Goal: Check status: Check status

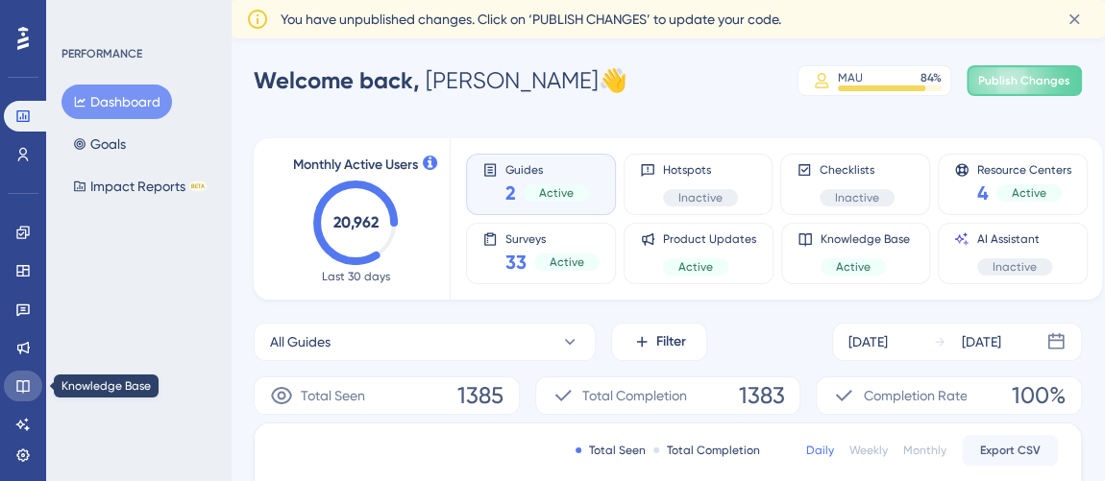
click at [21, 384] on icon at bounding box center [22, 385] width 15 height 15
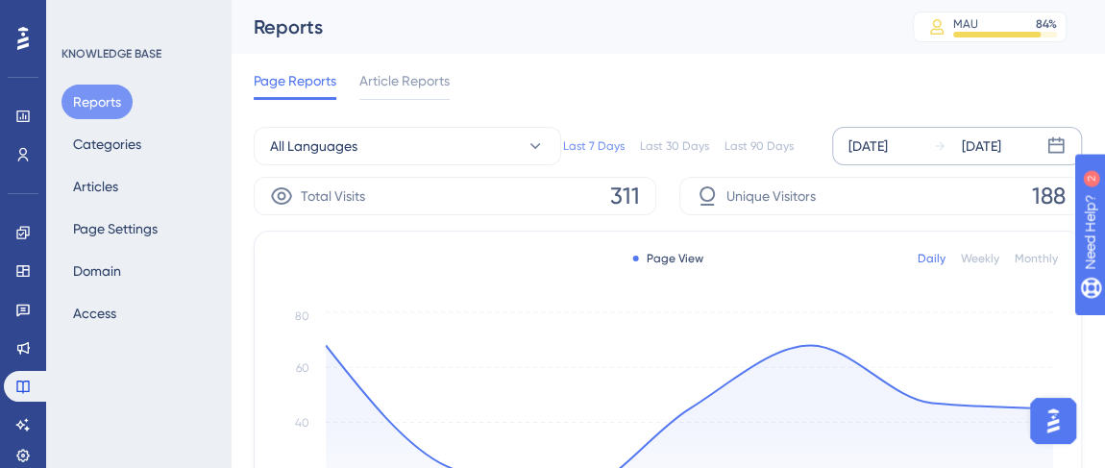
click at [888, 140] on div "[DATE]" at bounding box center [867, 145] width 39 height 23
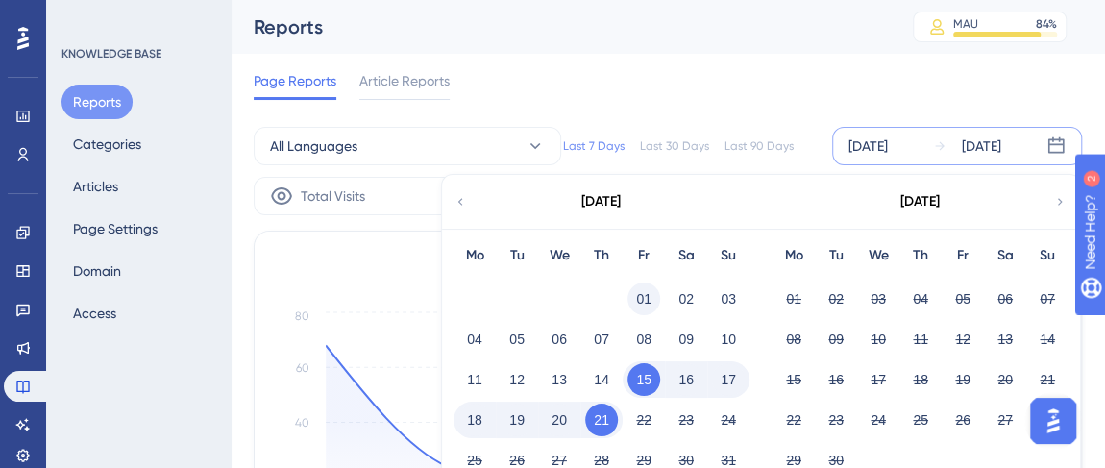
click at [636, 286] on button "01" at bounding box center [643, 298] width 33 height 33
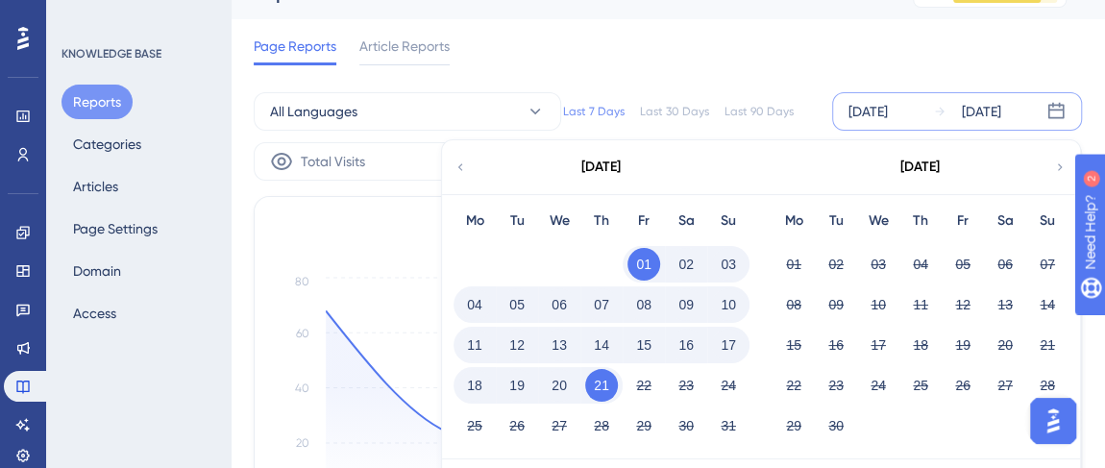
scroll to position [69, 0]
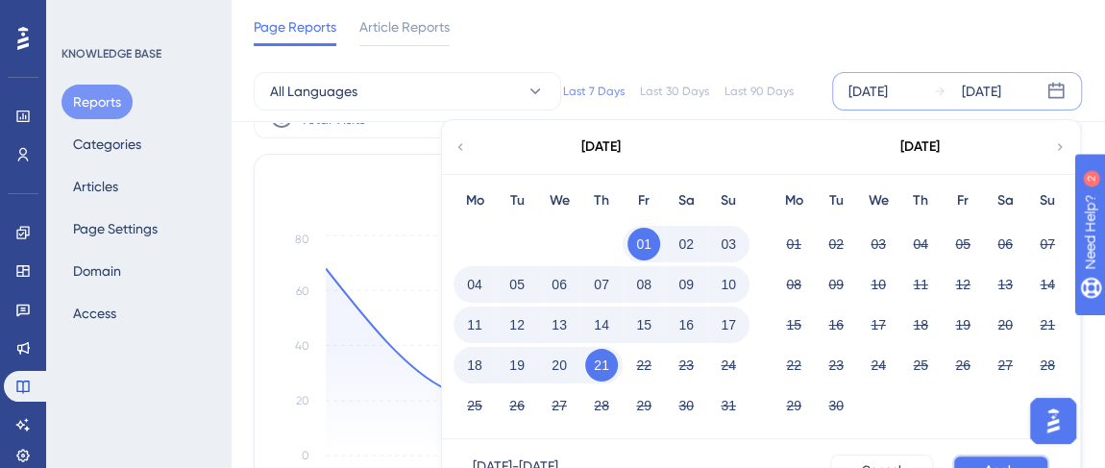
click at [1008, 463] on span "Apply" at bounding box center [1001, 469] width 32 height 15
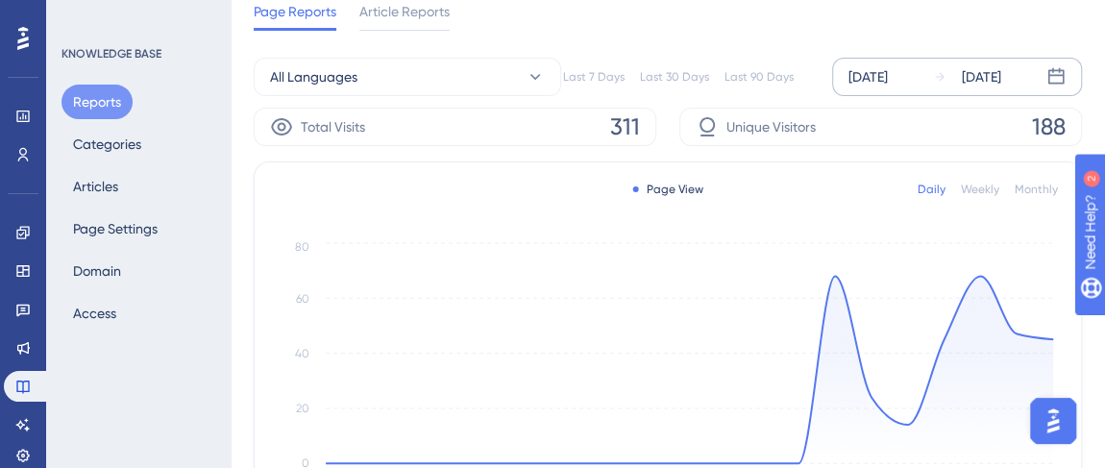
scroll to position [0, 0]
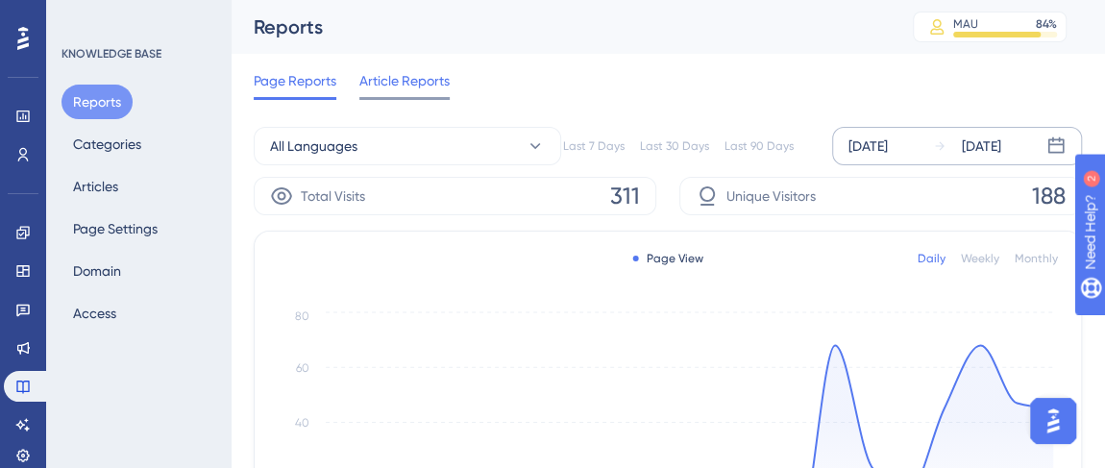
click at [417, 91] on span "Article Reports" at bounding box center [404, 80] width 90 height 23
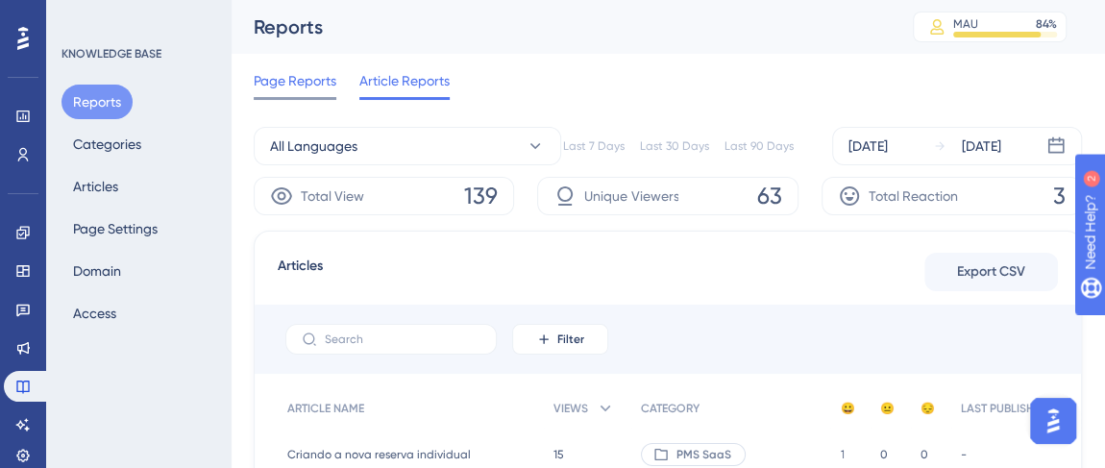
click at [316, 95] on div "Page Reports" at bounding box center [295, 84] width 83 height 31
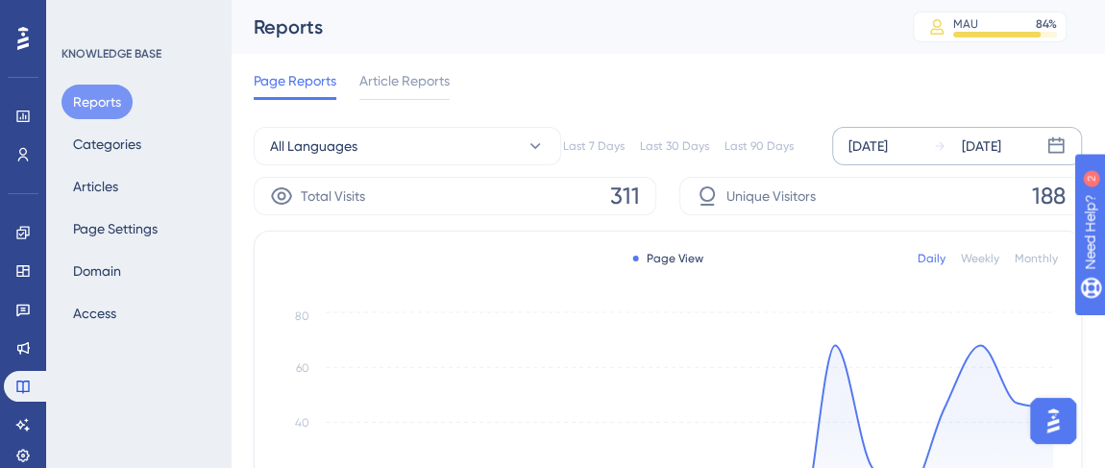
click at [870, 143] on div "[DATE]" at bounding box center [867, 145] width 39 height 23
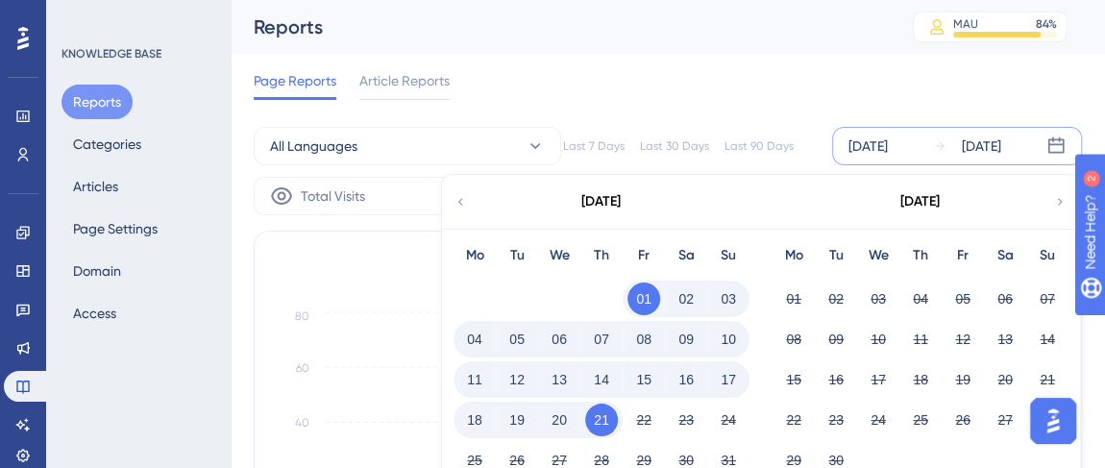
click at [465, 197] on icon at bounding box center [459, 201] width 13 height 17
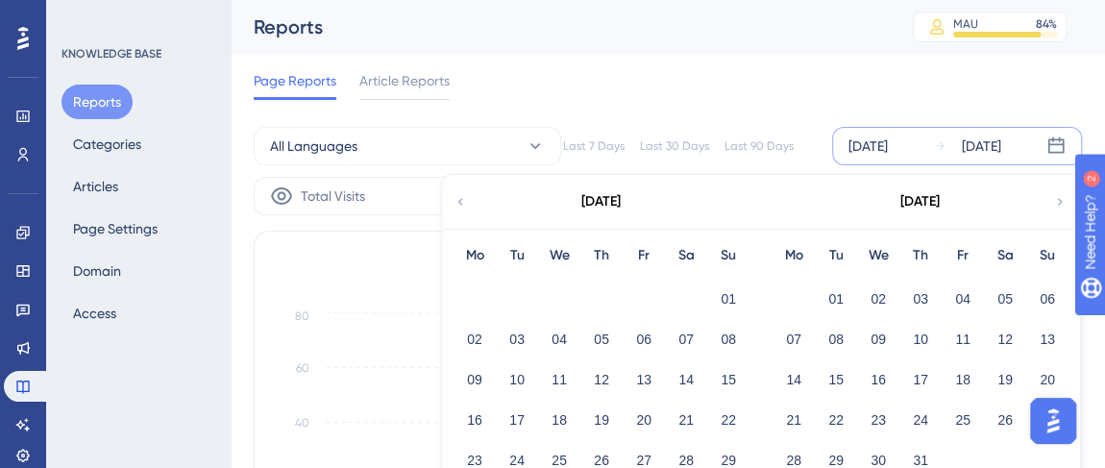
click at [1060, 193] on icon at bounding box center [1059, 201] width 13 height 17
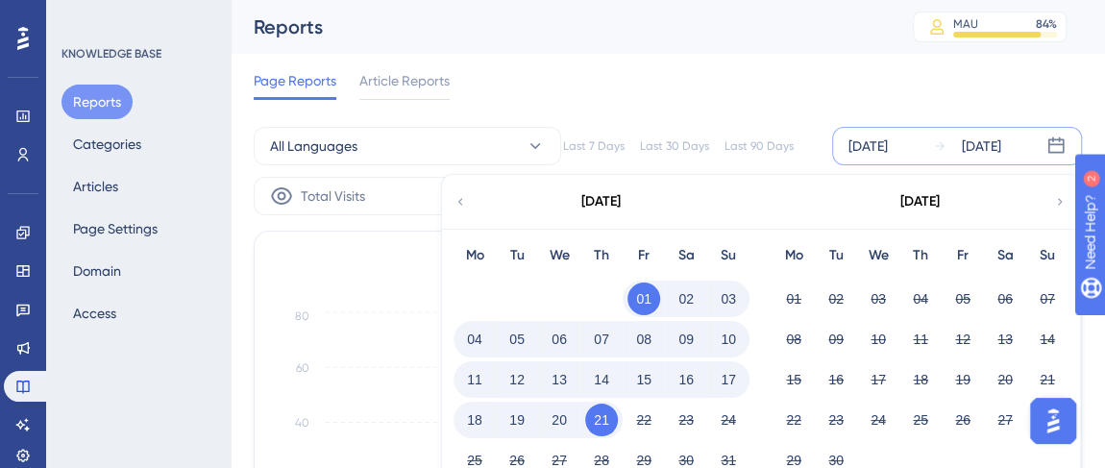
click at [645, 287] on button "01" at bounding box center [643, 298] width 33 height 33
click at [997, 143] on div "[DATE]" at bounding box center [981, 145] width 39 height 23
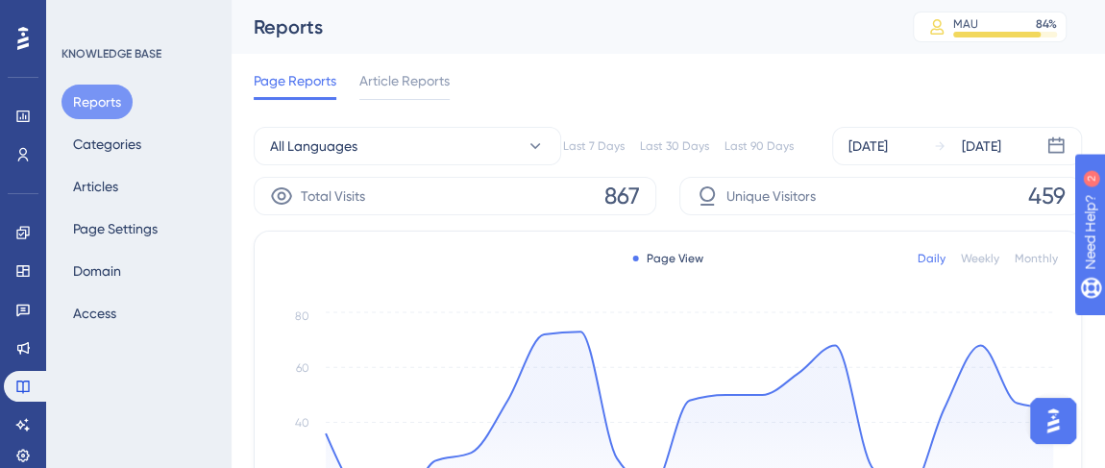
click at [523, 56] on div "Page Reports Article Reports" at bounding box center [668, 84] width 828 height 61
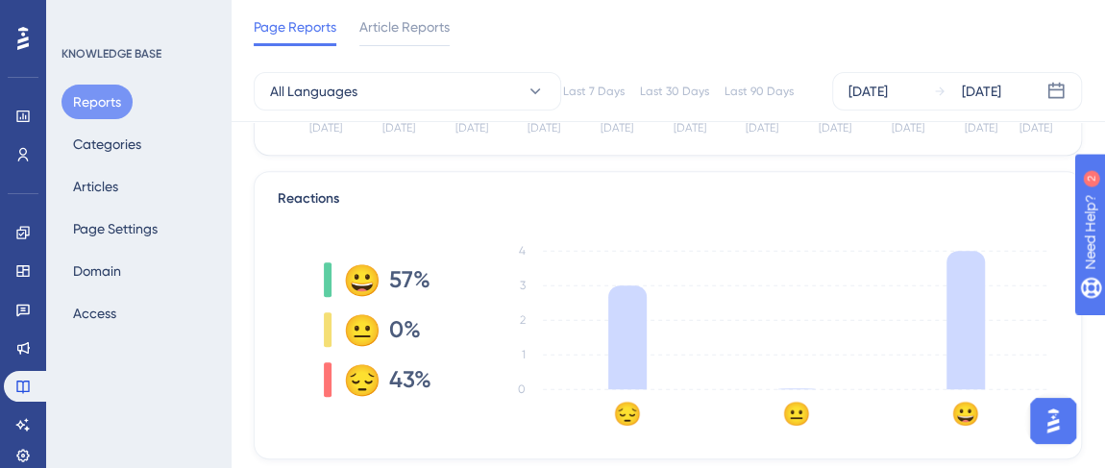
scroll to position [419, 0]
